Goal: Task Accomplishment & Management: Manage account settings

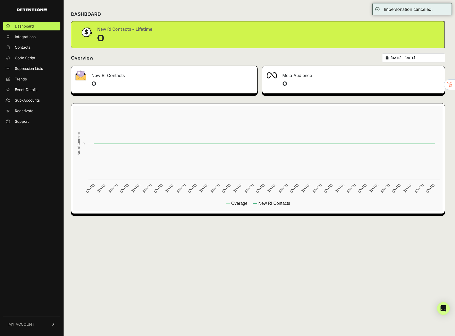
click at [53, 323] on icon at bounding box center [54, 324] width 4 height 3
click at [35, 275] on span "Account Details" at bounding box center [28, 275] width 27 height 5
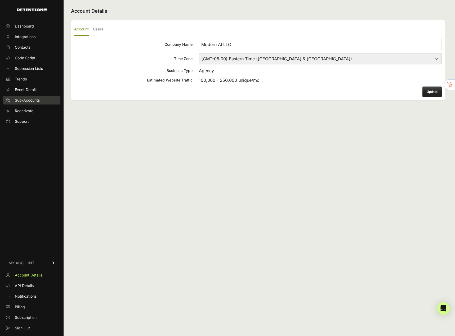
click at [28, 102] on span "Sub-Accounts" at bounding box center [27, 100] width 25 height 5
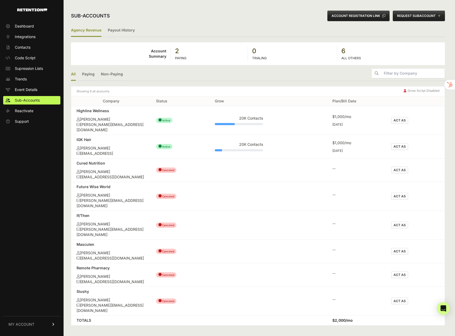
click at [118, 146] on div "[PERSON_NAME]" at bounding box center [111, 148] width 69 height 5
drag, startPoint x: 105, startPoint y: 150, endPoint x: 86, endPoint y: 134, distance: 25.0
click at [76, 135] on td "IGK Hair Kevin Medina software.igk@modern.ai" at bounding box center [110, 147] width 79 height 24
click at [89, 137] on div "IGK Hair" at bounding box center [111, 139] width 69 height 5
click at [104, 146] on div "[PERSON_NAME]" at bounding box center [111, 148] width 69 height 5
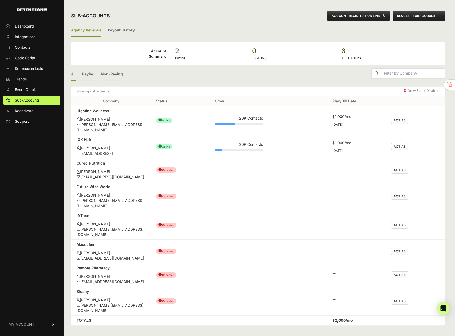
click at [403, 117] on button "ACT AS" at bounding box center [399, 120] width 17 height 7
